Goal: Information Seeking & Learning: Learn about a topic

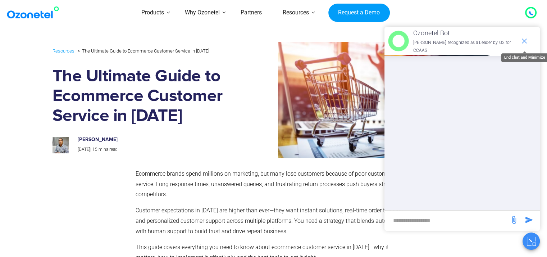
click at [523, 38] on icon "end chat or minimize" at bounding box center [524, 40] width 5 height 5
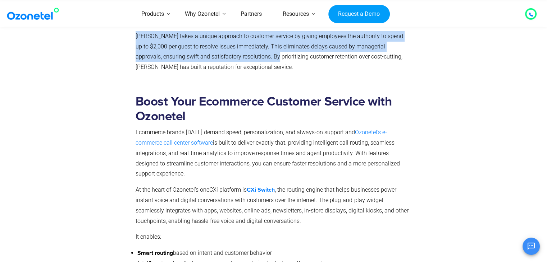
scroll to position [5337, 0]
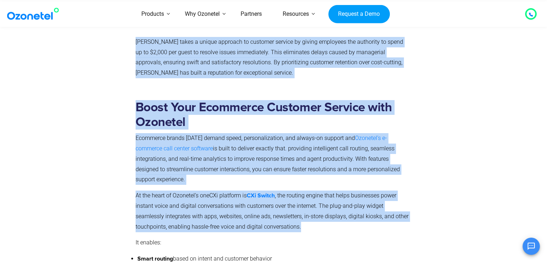
drag, startPoint x: 135, startPoint y: 175, endPoint x: 308, endPoint y: 213, distance: 177.0
copy div "Loremipsu dolors ametc adipisci el seddoeius, tem inci utla etdolorem aliquae a…"
click at [238, 91] on div "Boost Your Ecommerce Customer Service with Ozonetel Ecommerce brands [DATE] dem…" at bounding box center [273, 218] width 449 height 254
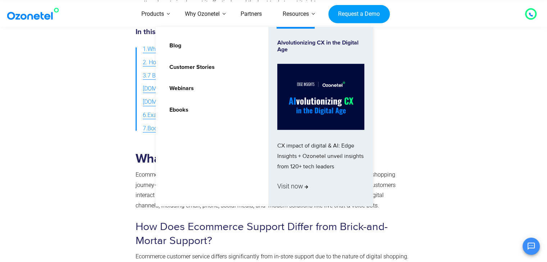
scroll to position [5305, 0]
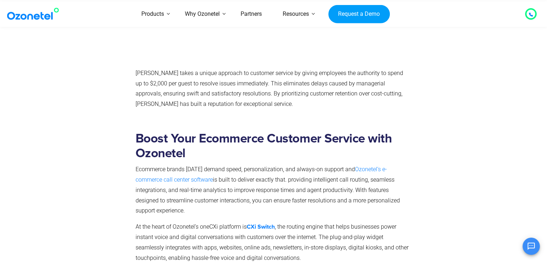
click at [278, 169] on p "Ecommerce brands [DATE] demand speed, personalization, and always-on support an…" at bounding box center [272, 191] width 273 height 52
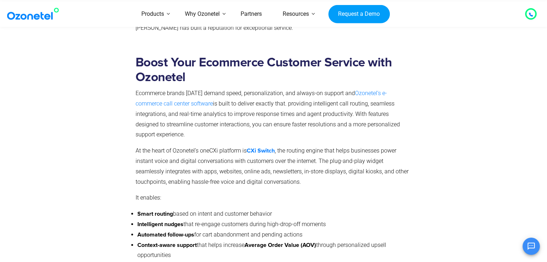
click at [326, 113] on p "Ecommerce brands [DATE] demand speed, personalization, and always-on support an…" at bounding box center [272, 114] width 273 height 52
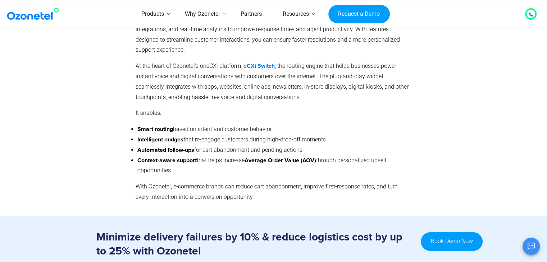
scroll to position [5362, 0]
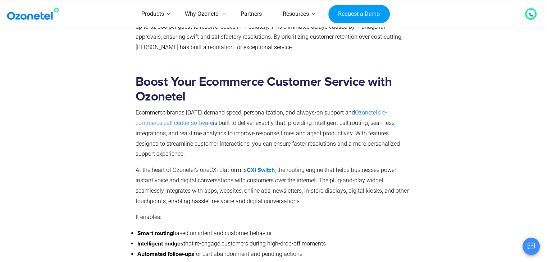
click at [303, 186] on p "At the heart of Ozonetel’s oneCXi platform is CXi Switch , the routing engine t…" at bounding box center [272, 185] width 273 height 41
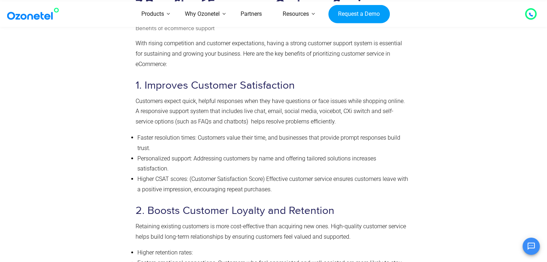
scroll to position [1523, 0]
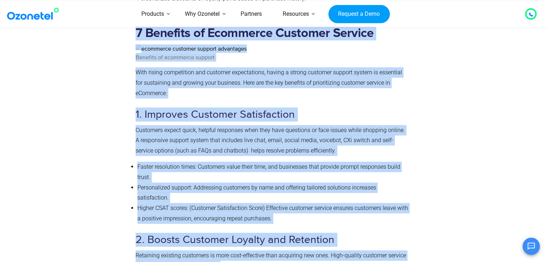
drag, startPoint x: 135, startPoint y: 32, endPoint x: 219, endPoint y: 279, distance: 260.6
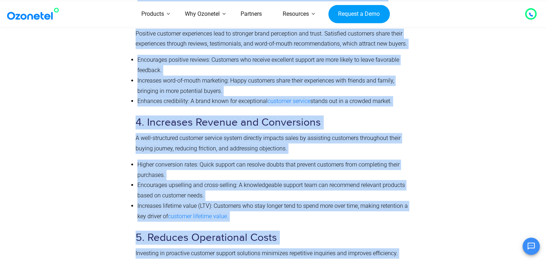
scroll to position [1955, 0]
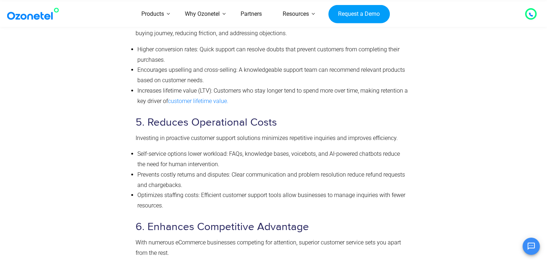
click at [230, 149] on li "Self-service options lower workload: FAQs, knowledge bases, voicebots, and AI-p…" at bounding box center [272, 159] width 271 height 21
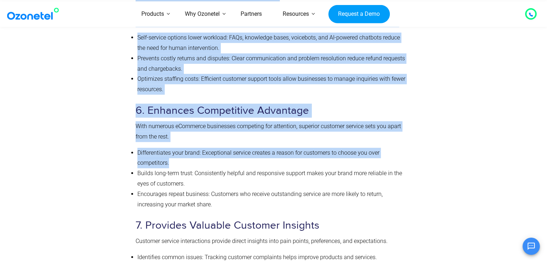
scroll to position [2202, 0]
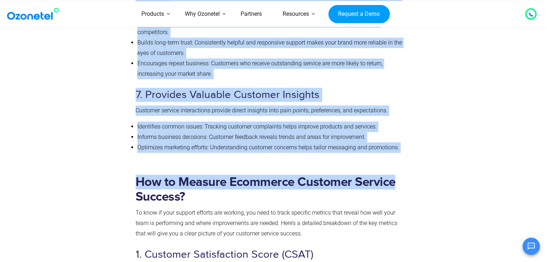
drag, startPoint x: 135, startPoint y: 41, endPoint x: 394, endPoint y: 136, distance: 276.1
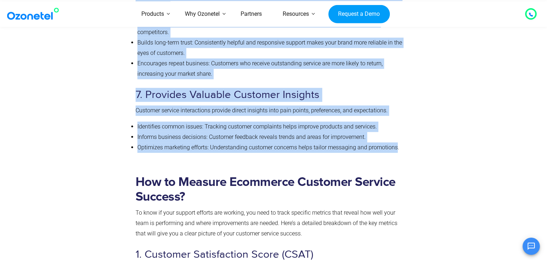
copy div "6 Loremips do Sitametco Adipisci Elitsed Doeiusmo te incididun utlabor Etdo mag…"
click at [234, 88] on h3 "7. Provides Valuable Customer Insights" at bounding box center [272, 95] width 273 height 14
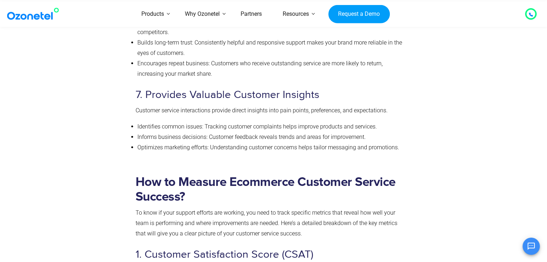
scroll to position [1972, 0]
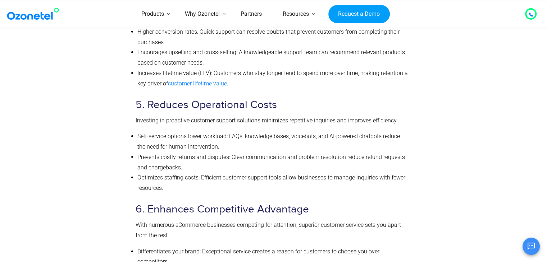
click at [138, 173] on li "Optimizes staffing costs: Efficient customer support tools allow businesses to …" at bounding box center [272, 183] width 271 height 21
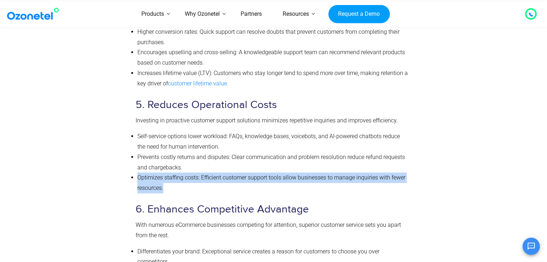
drag, startPoint x: 138, startPoint y: 166, endPoint x: 165, endPoint y: 174, distance: 28.3
click at [165, 174] on li "Optimizes staffing costs: Efficient customer support tools allow businesses to …" at bounding box center [272, 183] width 271 height 21
copy li "Optimizes staffing costs: Efficient customer support tools allow businesses to …"
